Goal: Communication & Community: Answer question/provide support

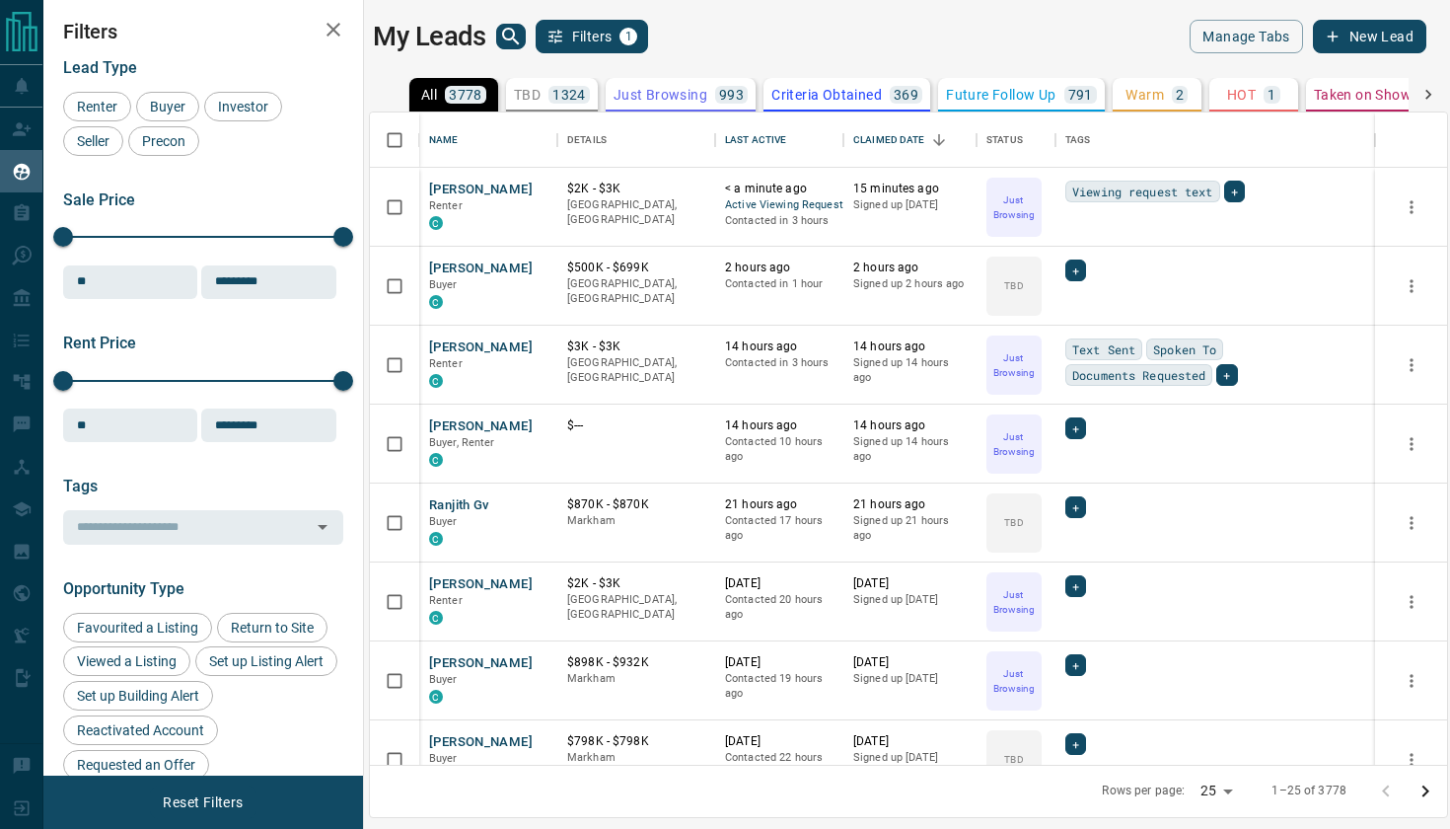
scroll to position [652, 1077]
click at [496, 343] on button "[PERSON_NAME]" at bounding box center [481, 347] width 104 height 19
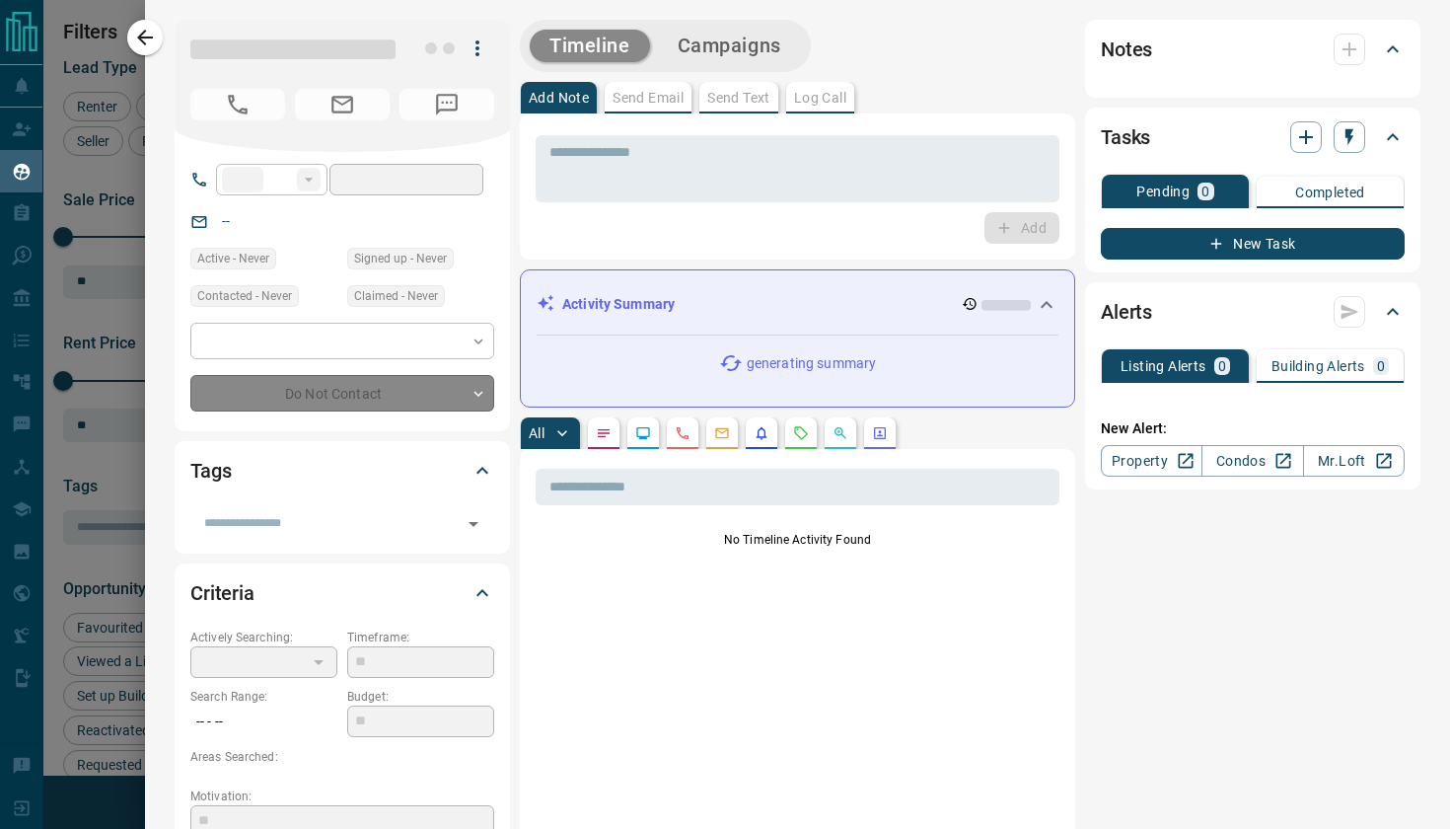
type input "**"
type input "**********"
type input "*"
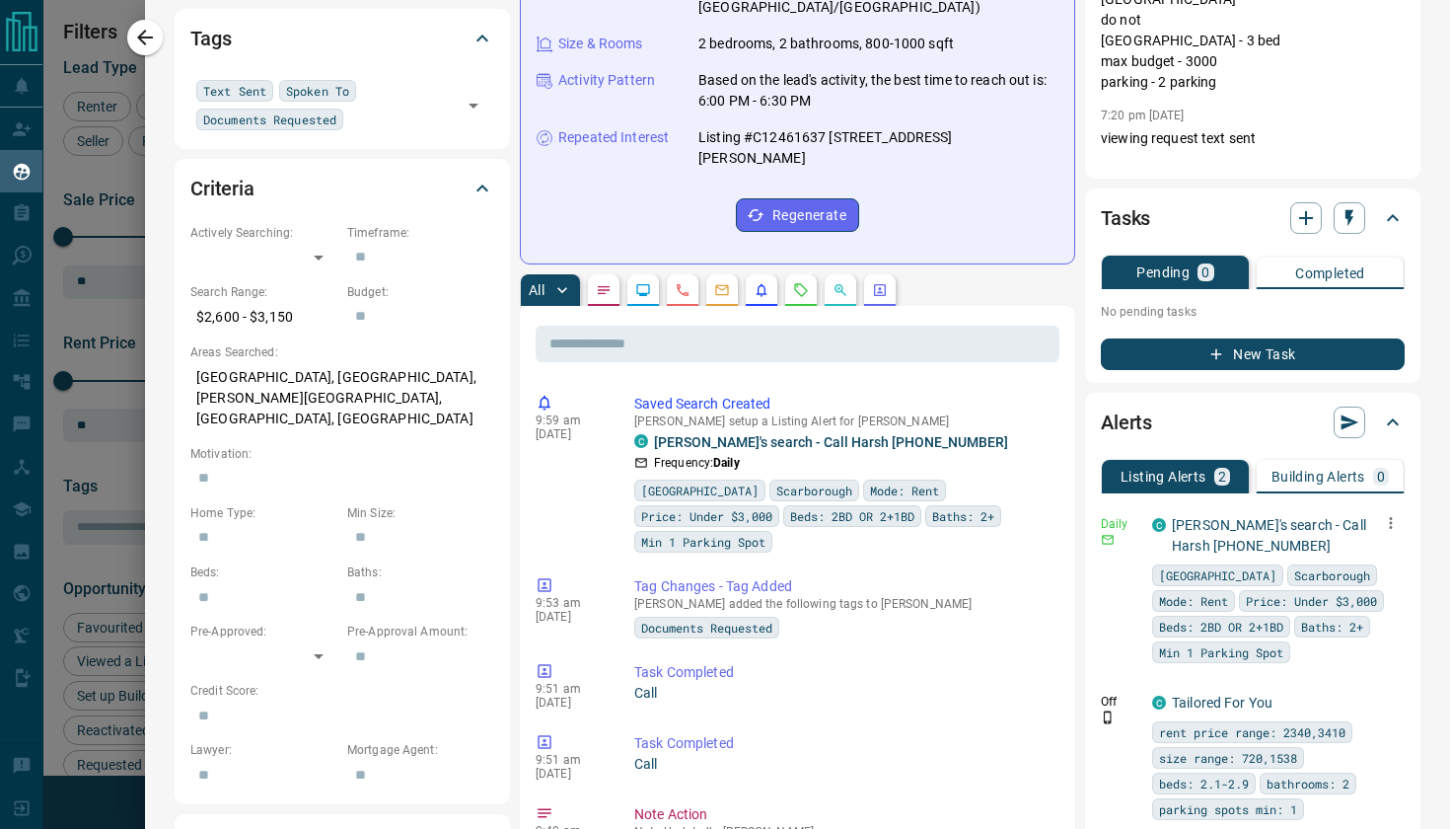
scroll to position [539, 0]
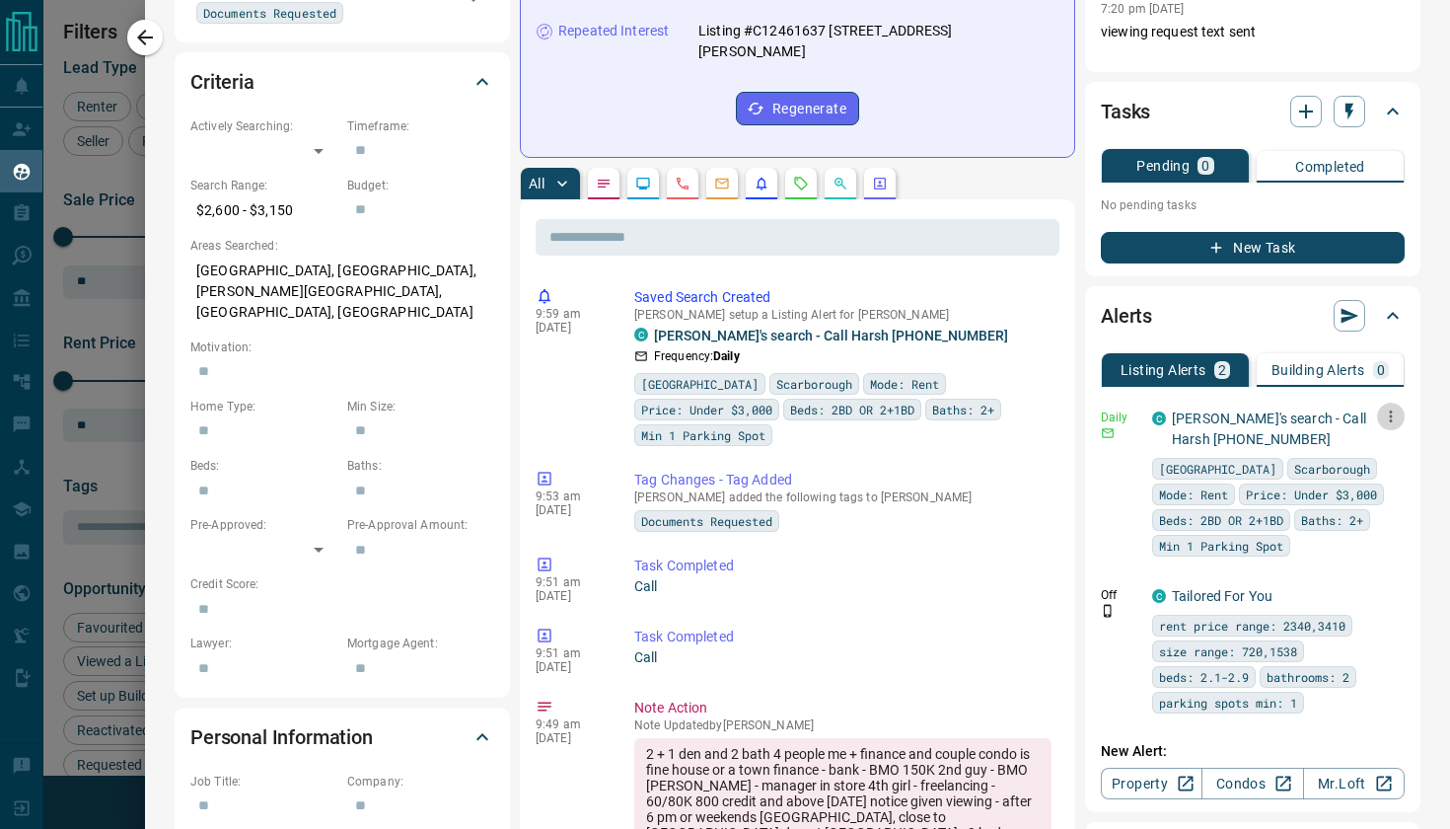
click at [1390, 417] on icon "button" at bounding box center [1391, 416] width 3 height 12
click at [1360, 459] on li "Send" at bounding box center [1360, 454] width 87 height 32
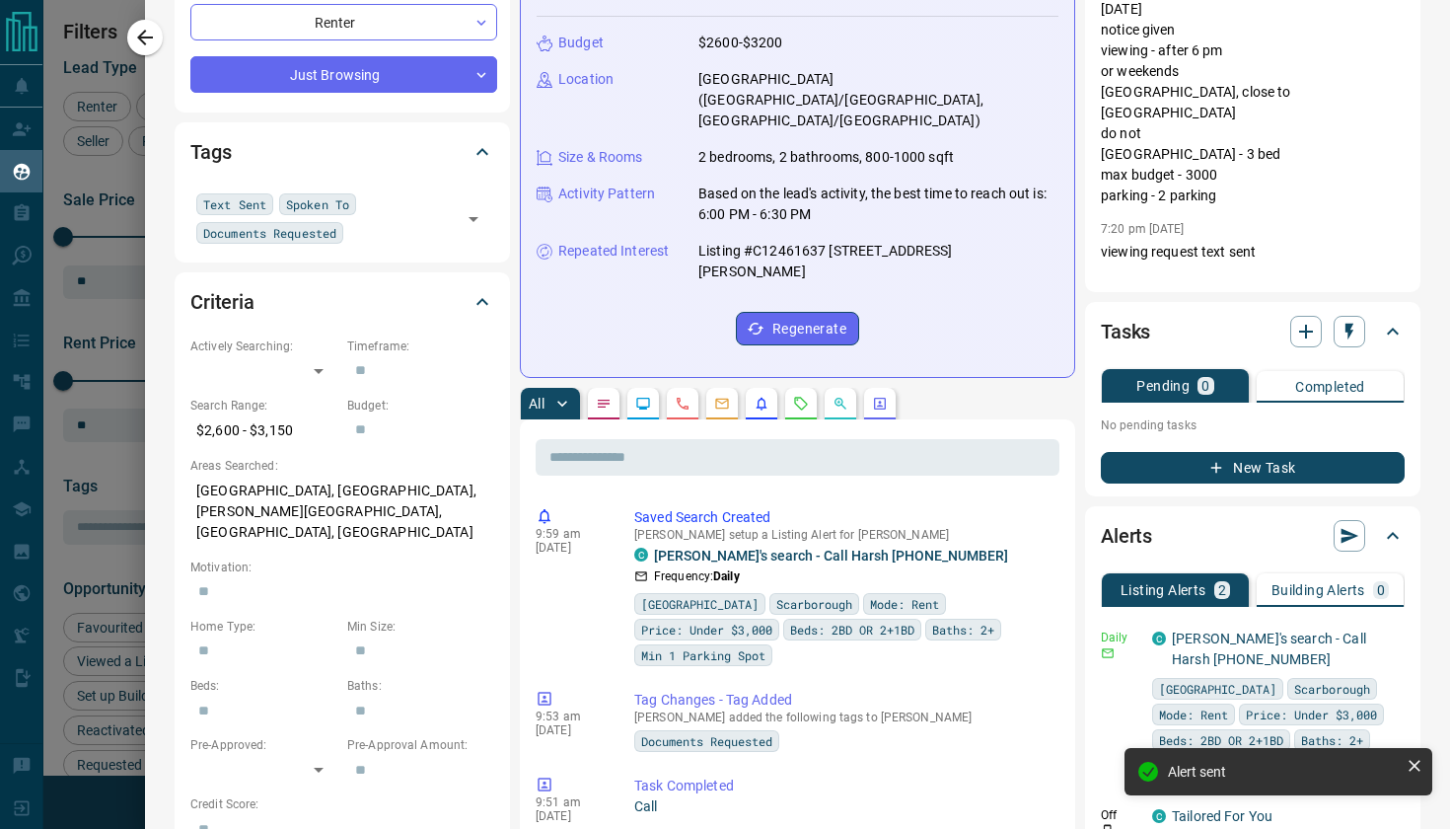
scroll to position [163, 0]
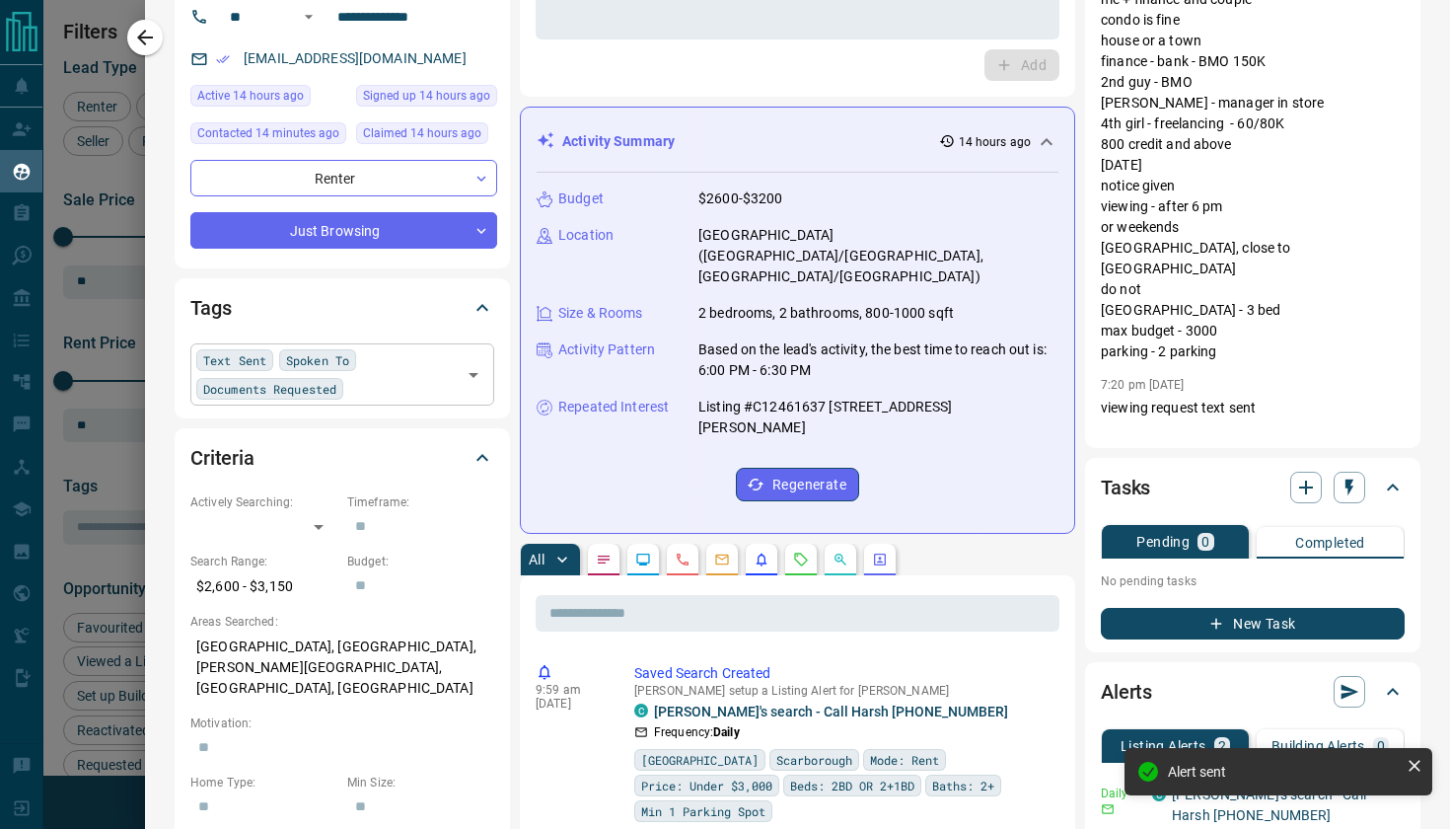
click at [473, 370] on icon "Open" at bounding box center [474, 375] width 24 height 24
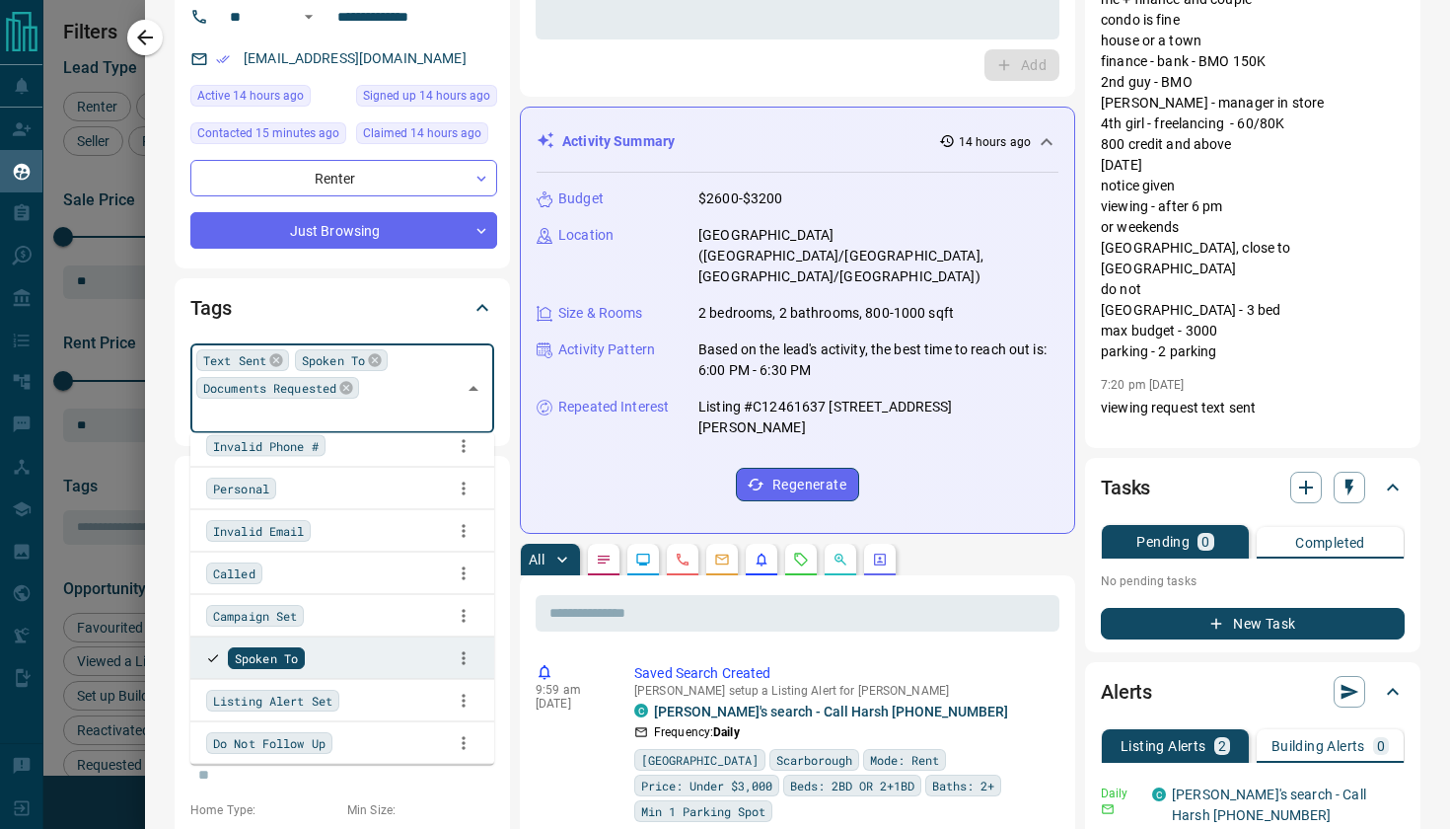
scroll to position [232, 0]
click at [257, 709] on div "Listing Alert Set" at bounding box center [342, 697] width 272 height 30
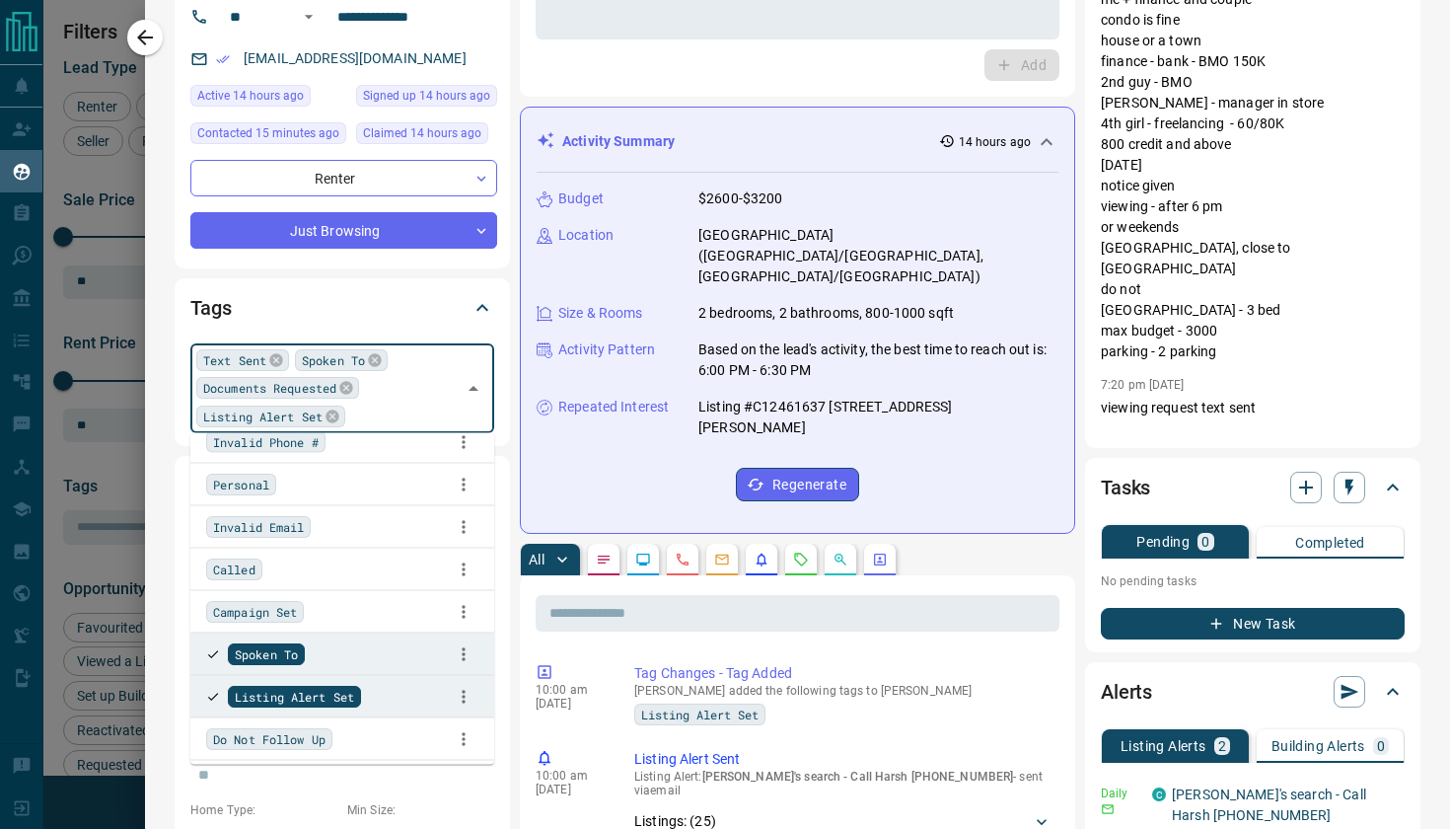
scroll to position [0, 0]
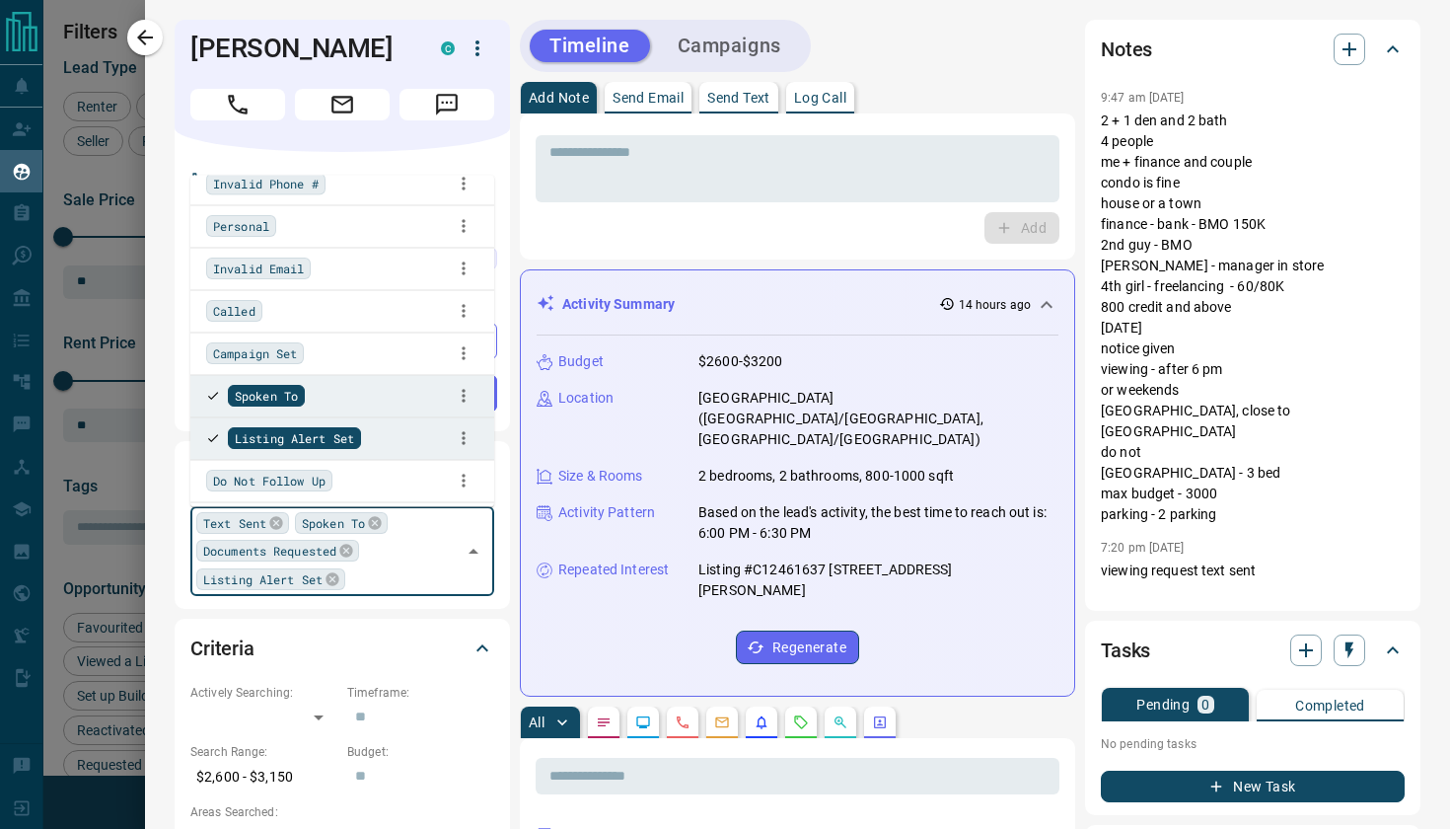
click at [474, 554] on icon "Close" at bounding box center [474, 552] width 24 height 24
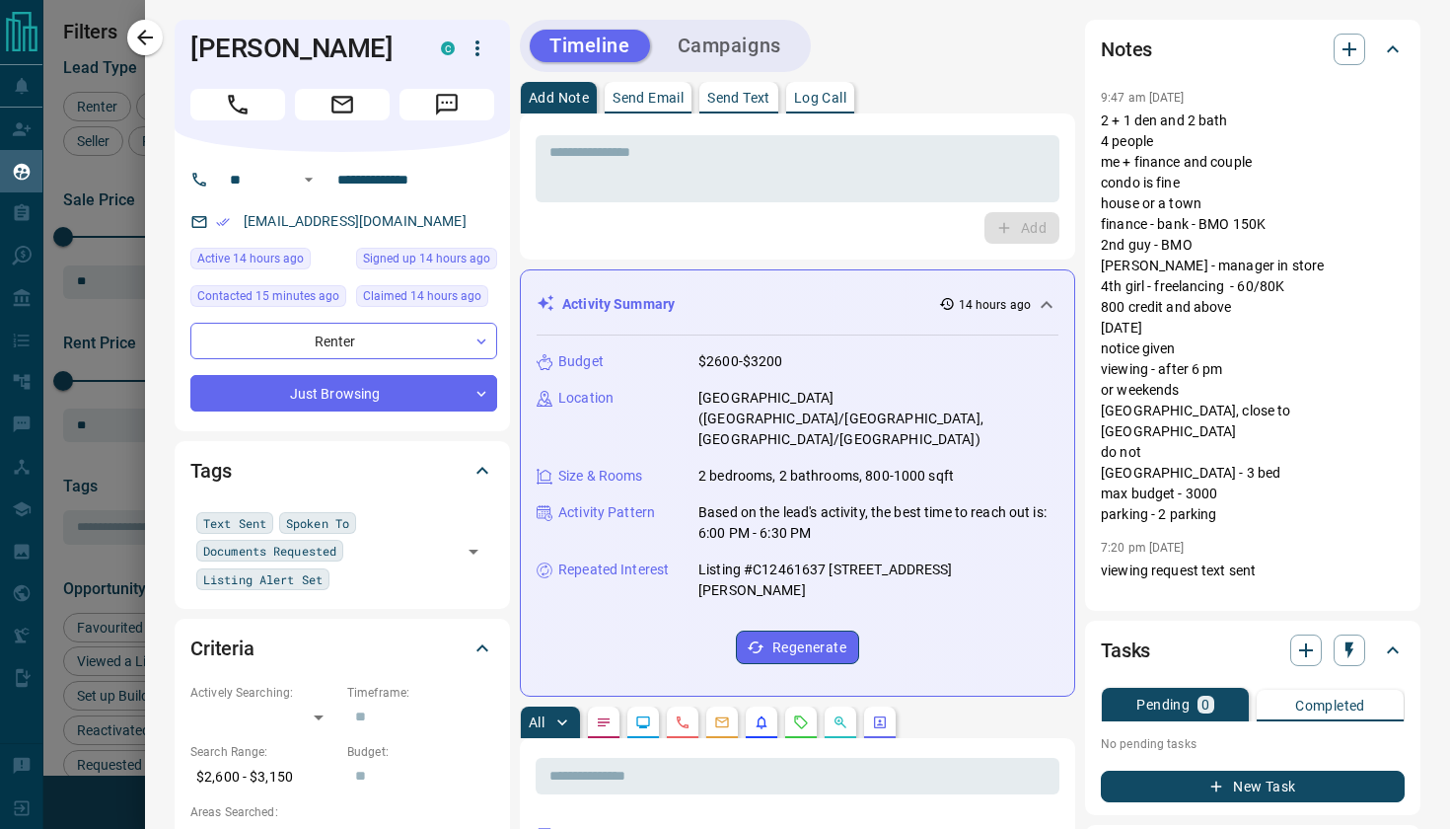
click at [382, 466] on div "Tags" at bounding box center [330, 471] width 280 height 32
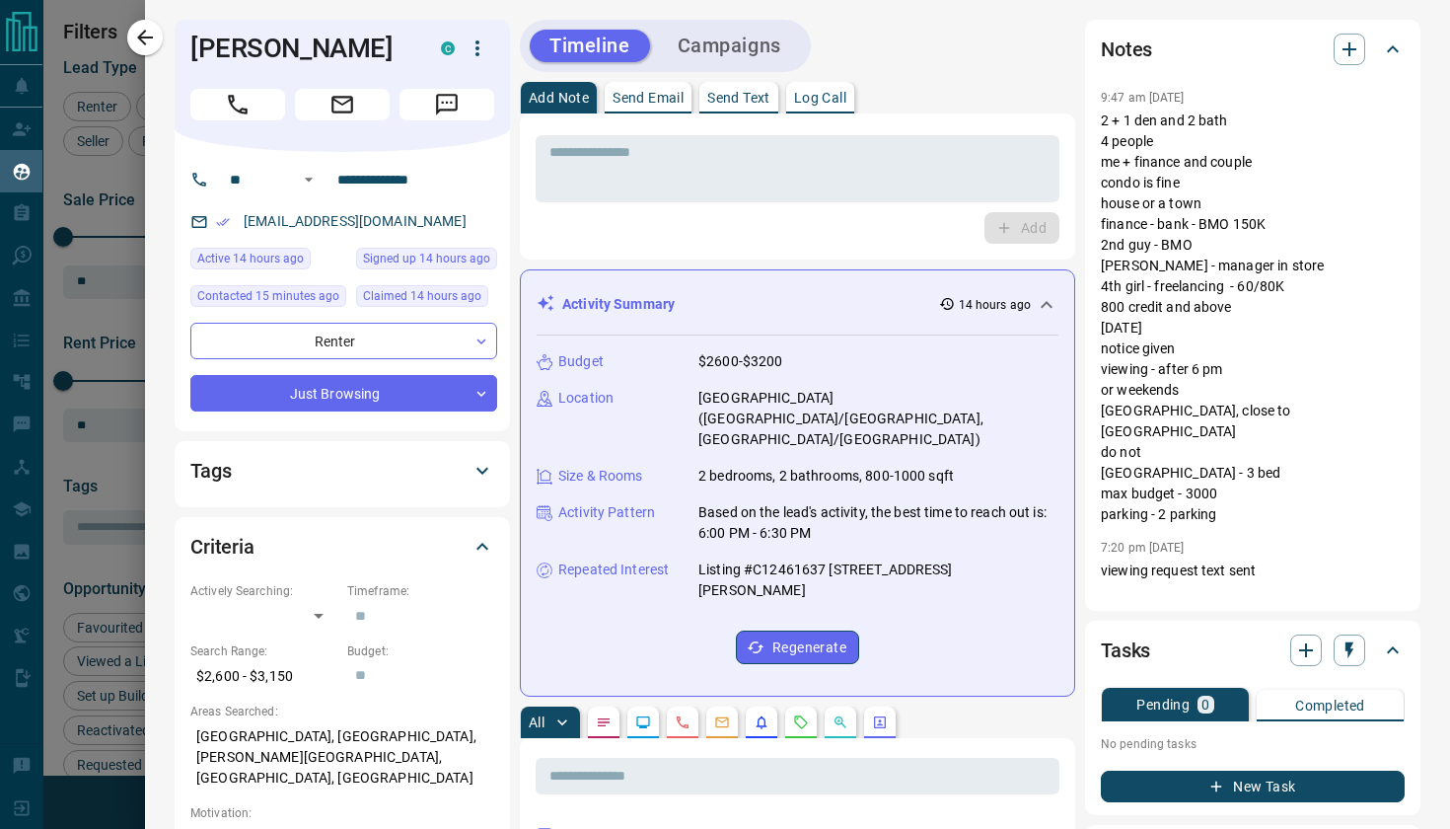
click at [483, 475] on icon at bounding box center [483, 471] width 24 height 24
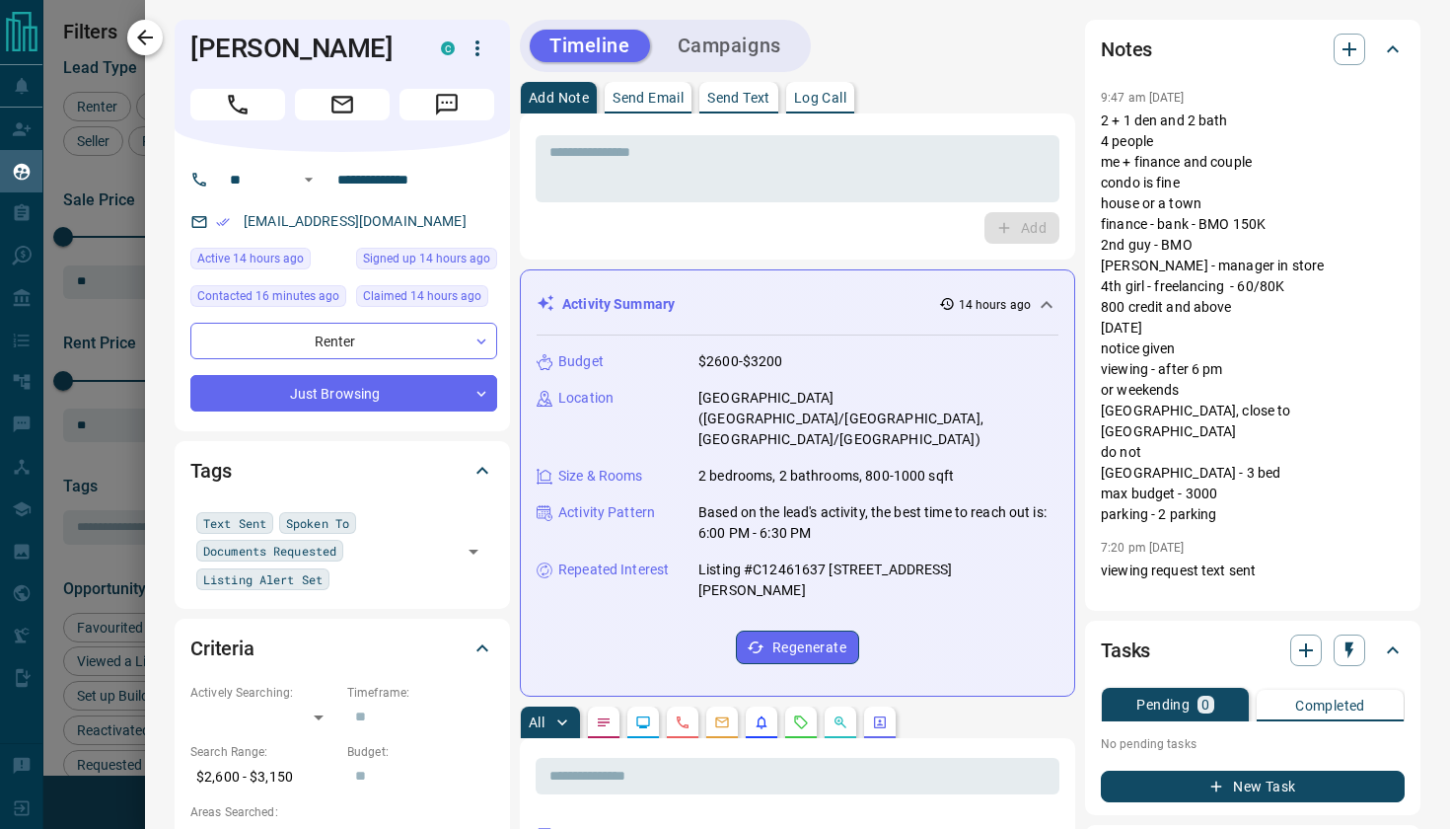
click at [150, 37] on icon "button" at bounding box center [145, 38] width 16 height 16
